Goal: Task Accomplishment & Management: Use online tool/utility

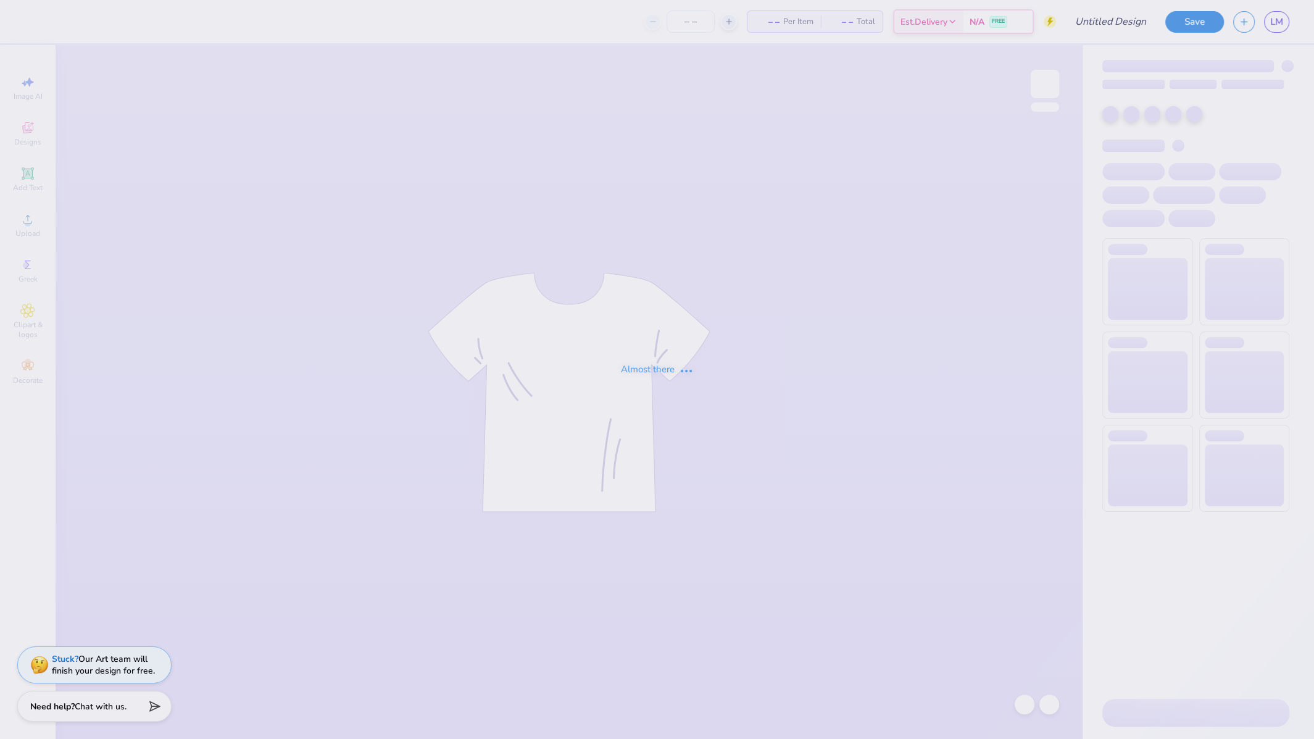
type input "KD Fall Date Party 2024"
type input "62"
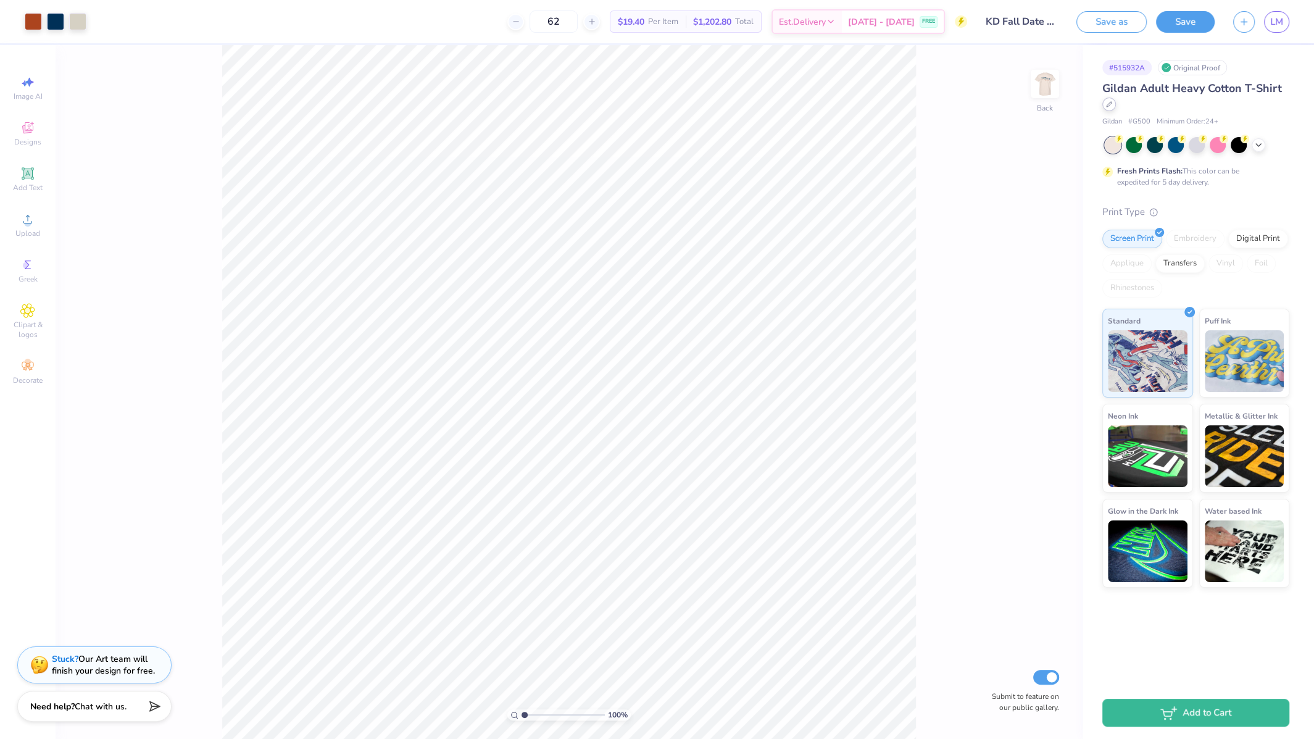
click at [1107, 110] on div at bounding box center [1110, 105] width 14 height 14
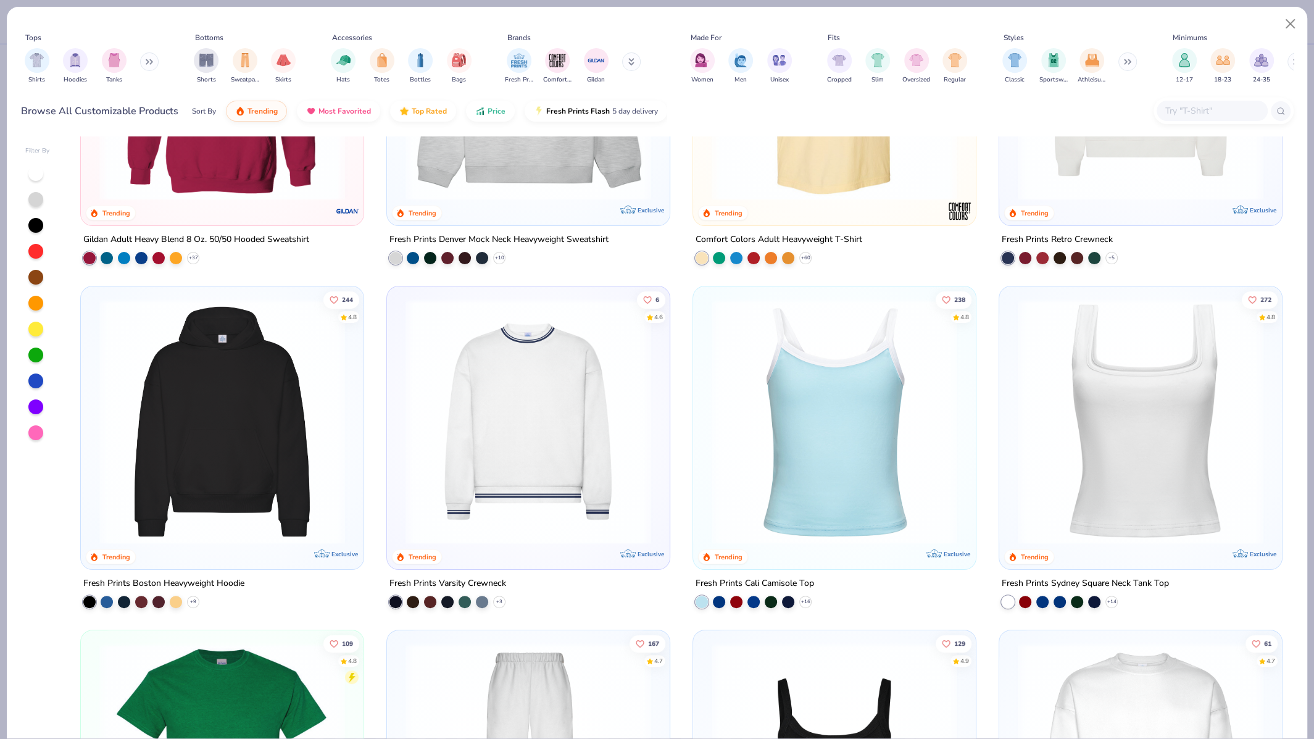
scroll to position [225, 0]
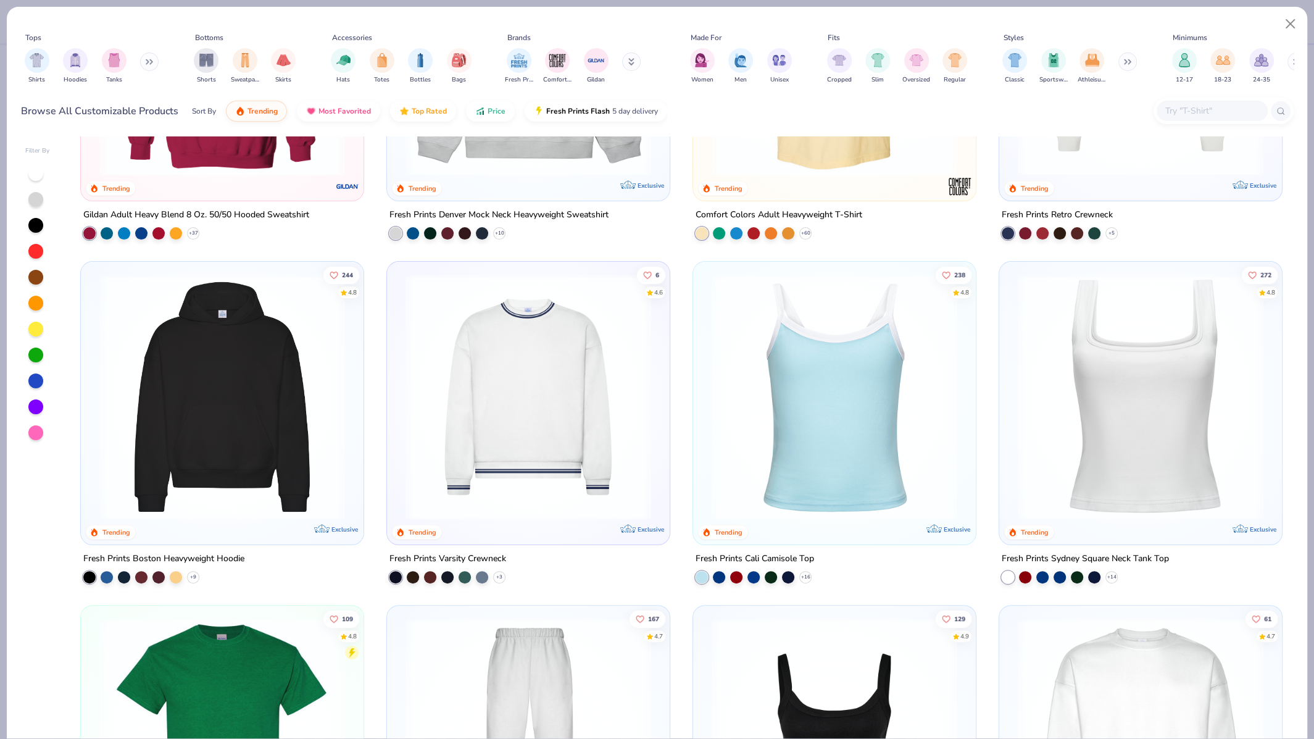
click at [286, 439] on img at bounding box center [222, 397] width 258 height 246
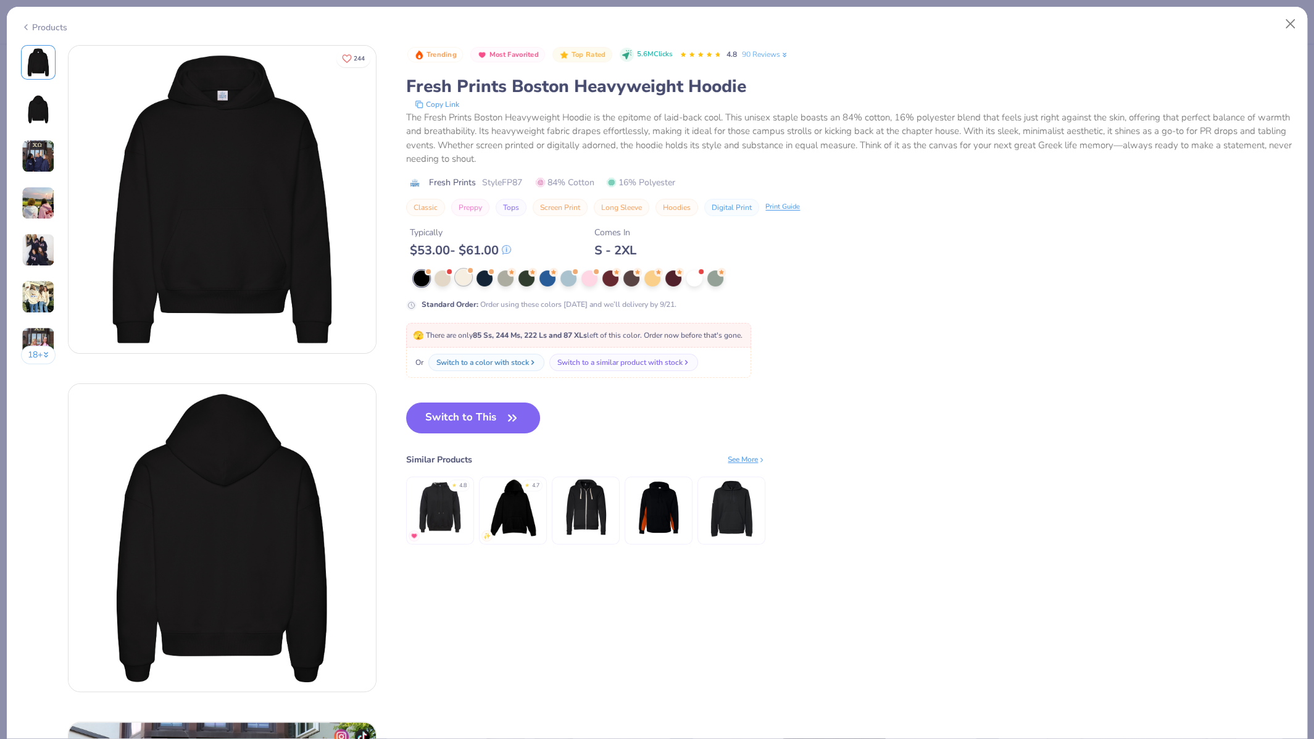
click at [459, 275] on div at bounding box center [464, 277] width 16 height 16
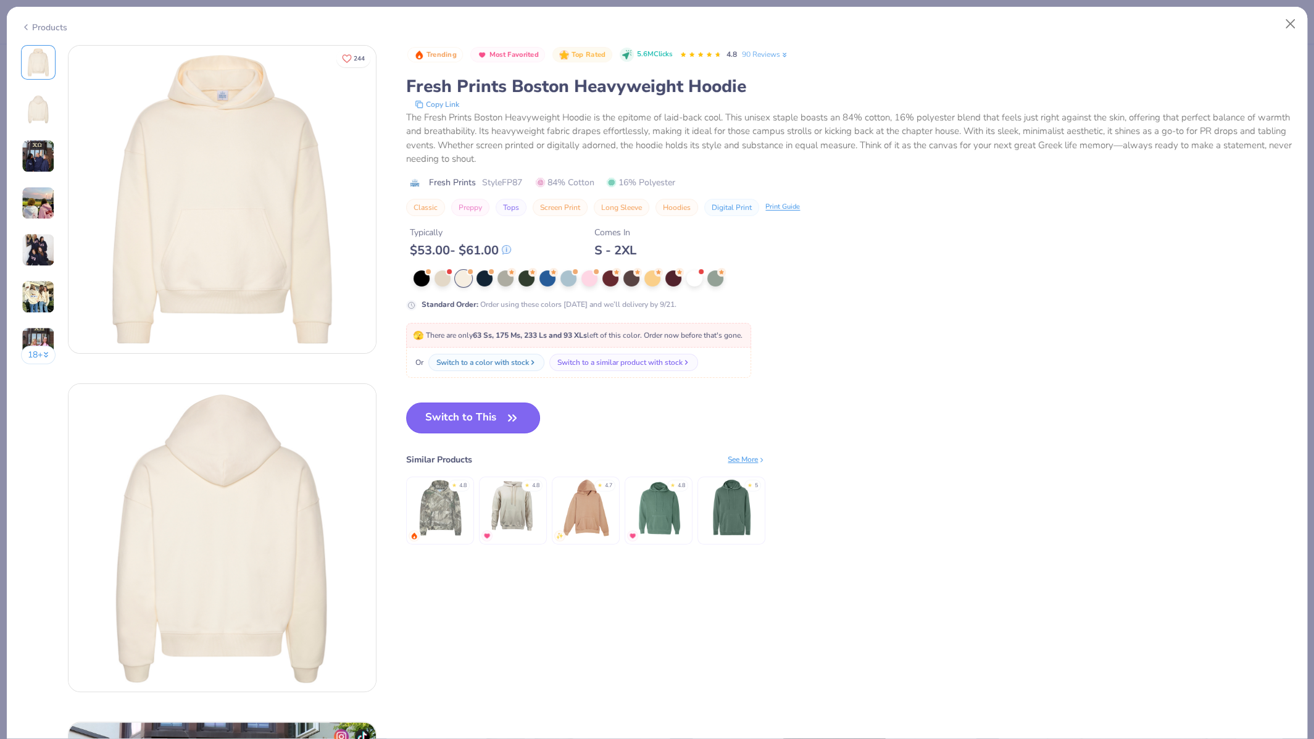
click at [470, 415] on button "Switch to This" at bounding box center [473, 417] width 134 height 31
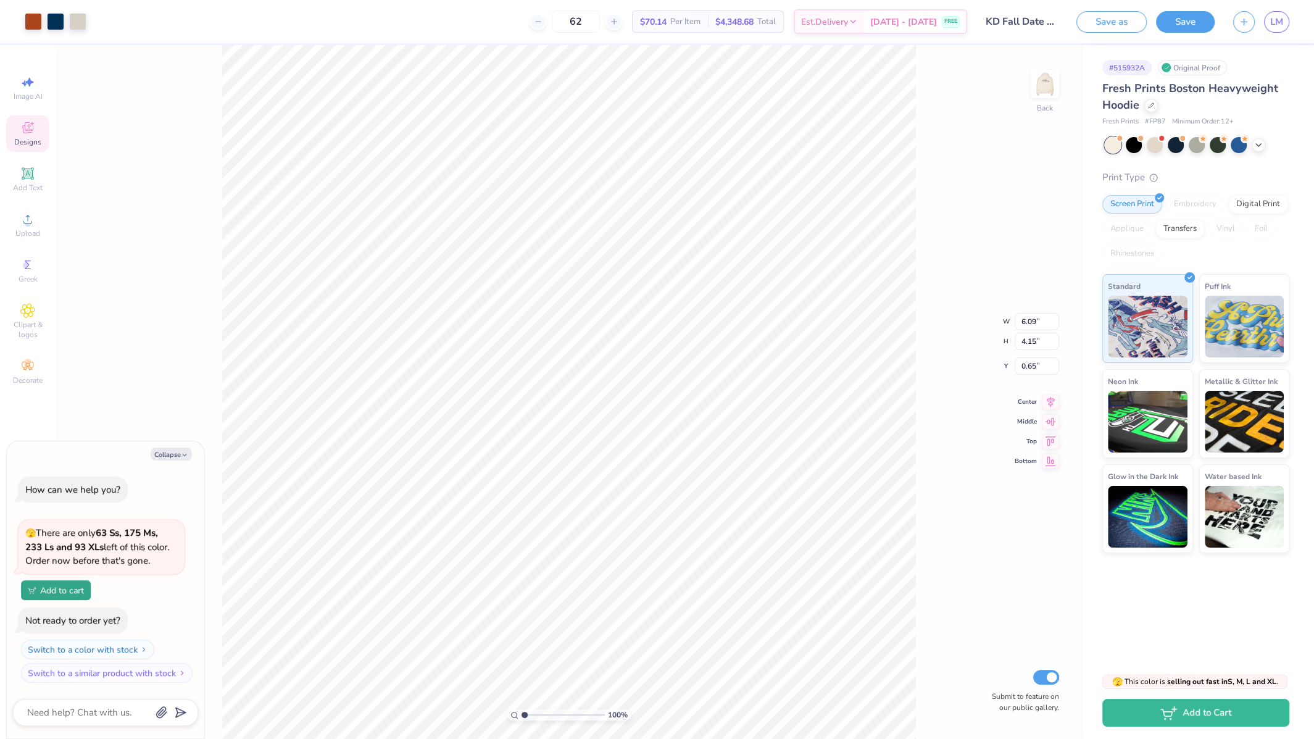
type textarea "x"
type input "2.60"
click at [1040, 83] on img at bounding box center [1045, 84] width 25 height 25
click at [1051, 97] on img at bounding box center [1044, 83] width 49 height 49
click at [1051, 96] on img at bounding box center [1045, 84] width 25 height 25
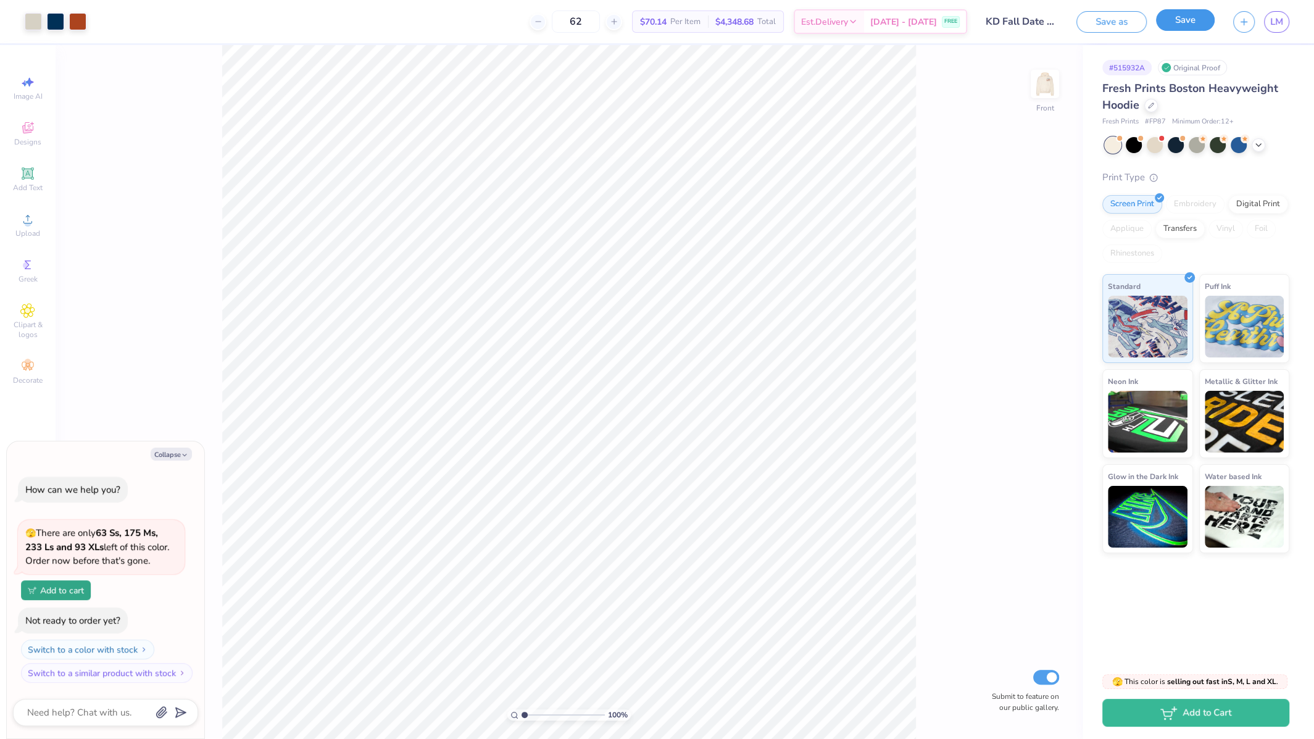
click at [1201, 27] on button "Save" at bounding box center [1185, 20] width 59 height 22
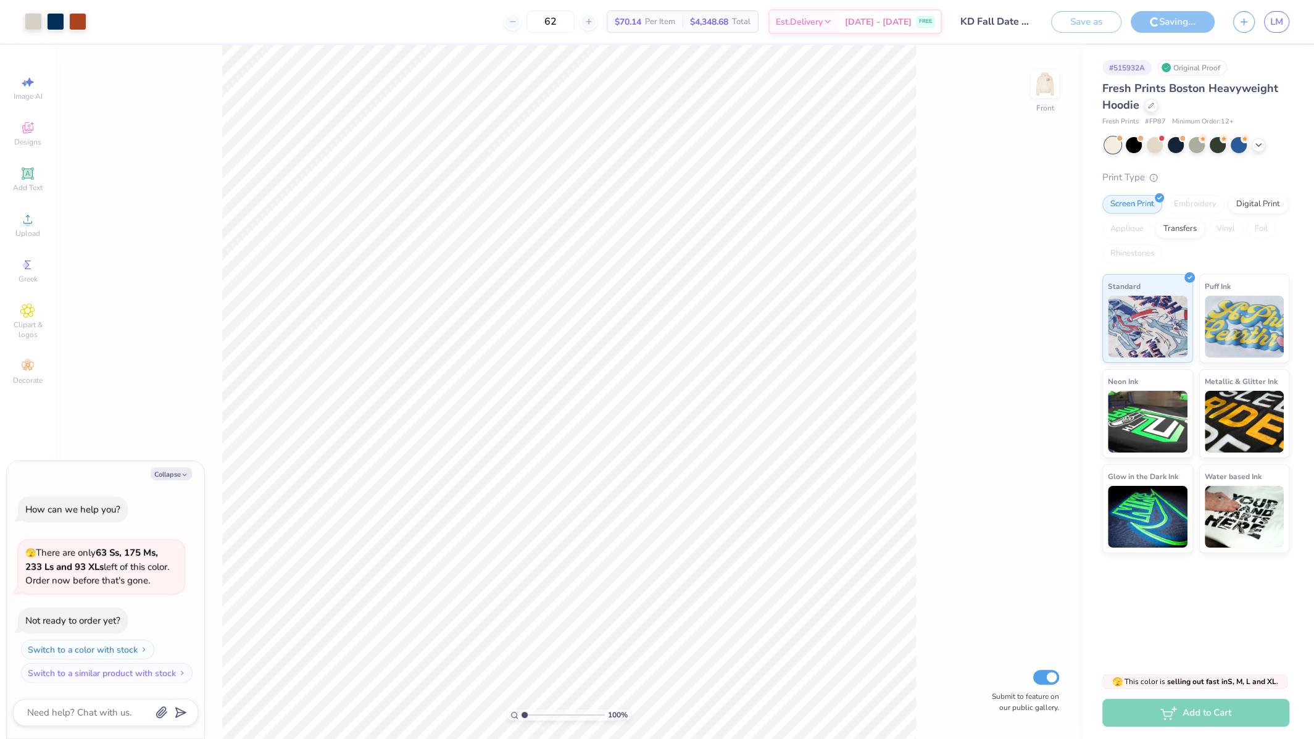
type textarea "x"
